Goal: Check status: Check status

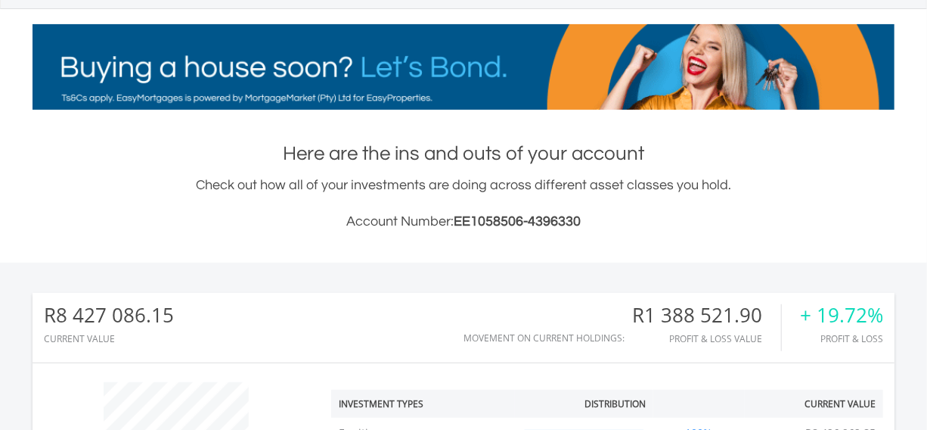
scroll to position [144, 287]
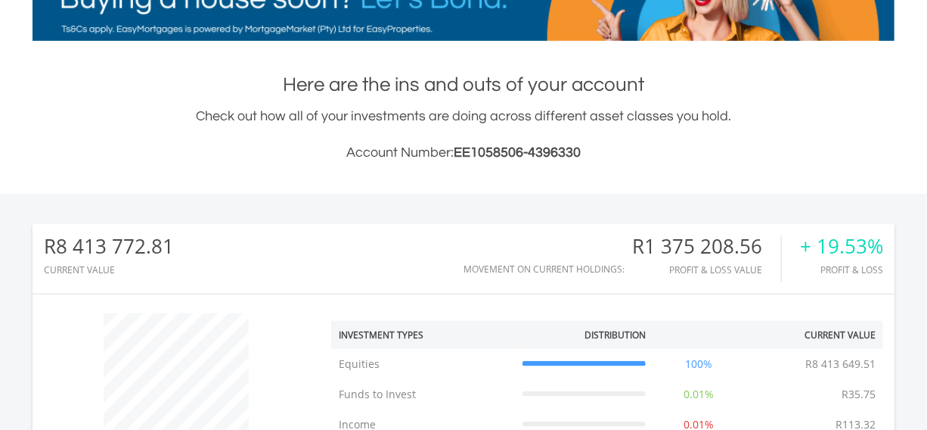
scroll to position [144, 287]
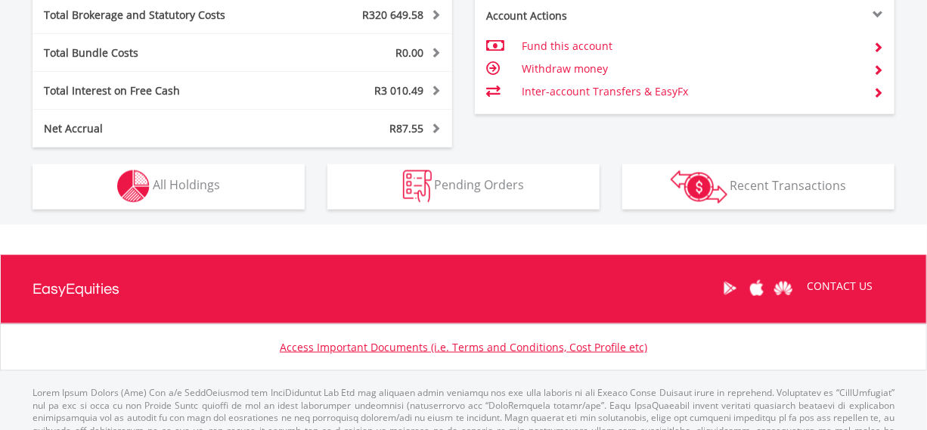
scroll to position [909, 0]
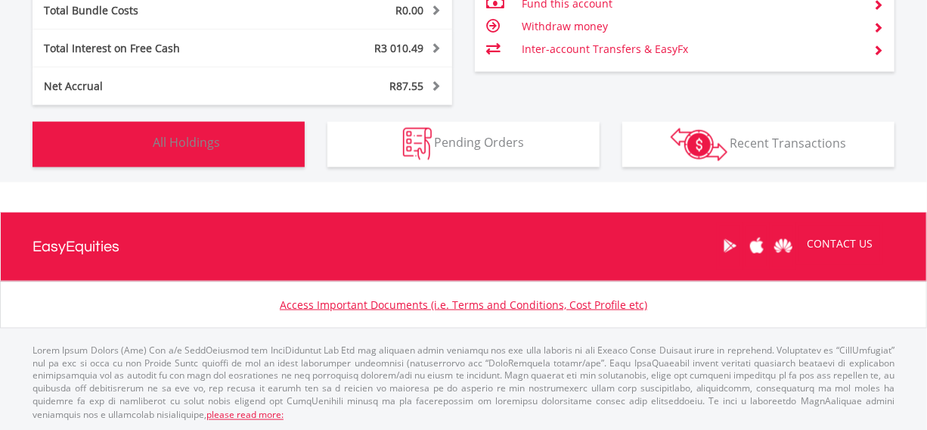
click at [207, 153] on button "Holdings All Holdings" at bounding box center [169, 144] width 272 height 45
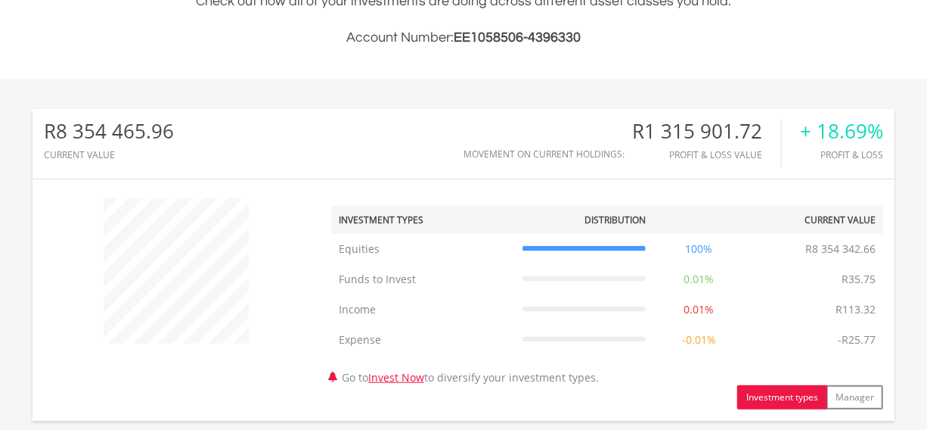
scroll to position [365, 0]
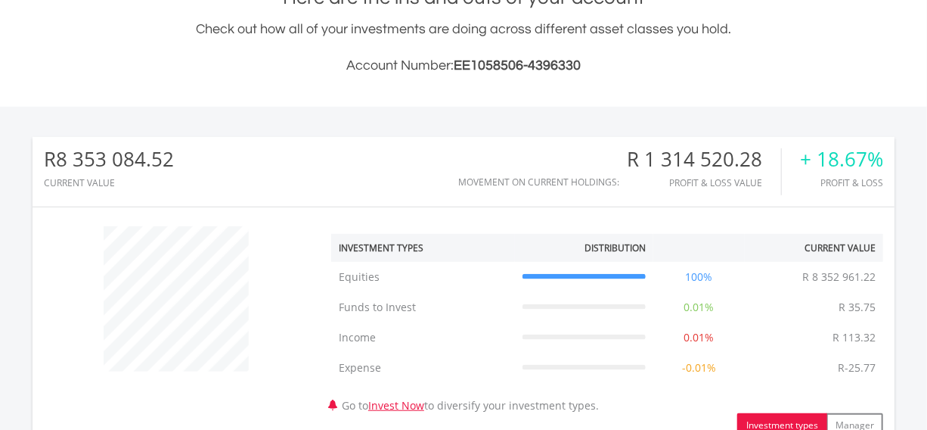
scroll to position [144, 287]
